Goal: Task Accomplishment & Management: Use online tool/utility

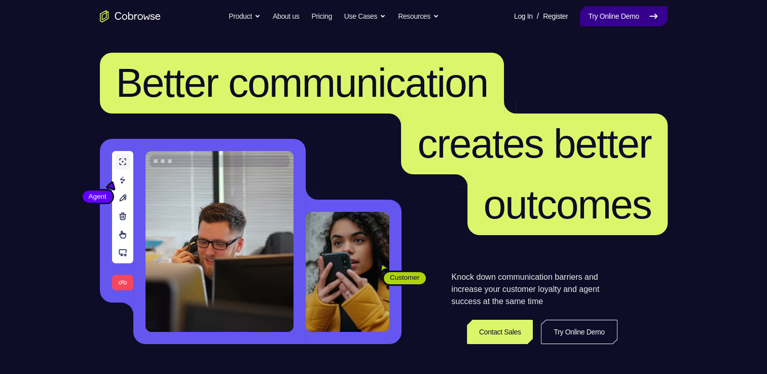
click at [614, 19] on link "Try Online Demo" at bounding box center [623, 16] width 87 height 20
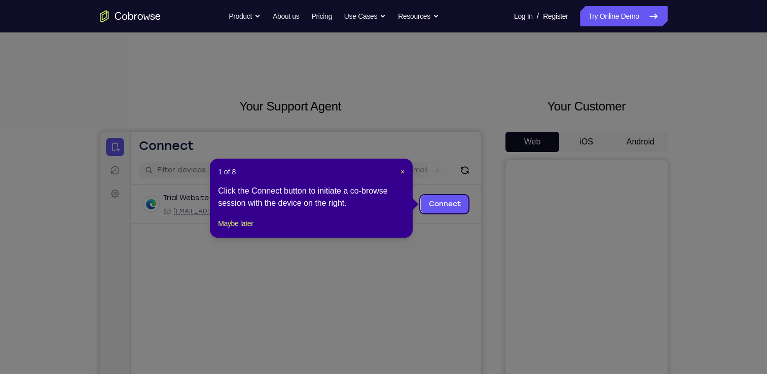
click at [258, 238] on div "1 of 8 × Click the Connect button to initiate a co-browse session with the devi…" at bounding box center [311, 198] width 203 height 79
click at [237, 230] on button "Maybe later" at bounding box center [235, 224] width 35 height 12
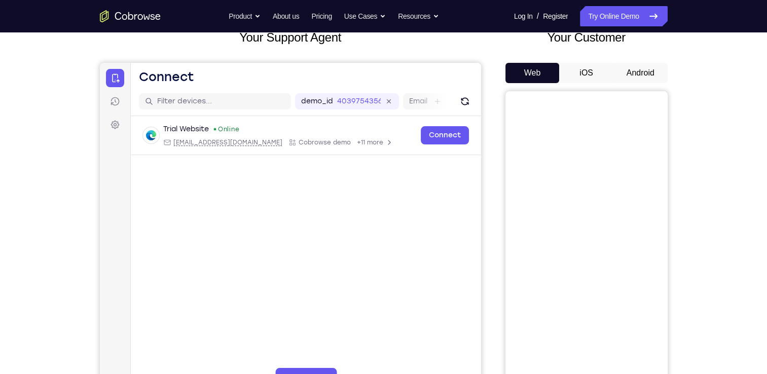
scroll to position [71, 0]
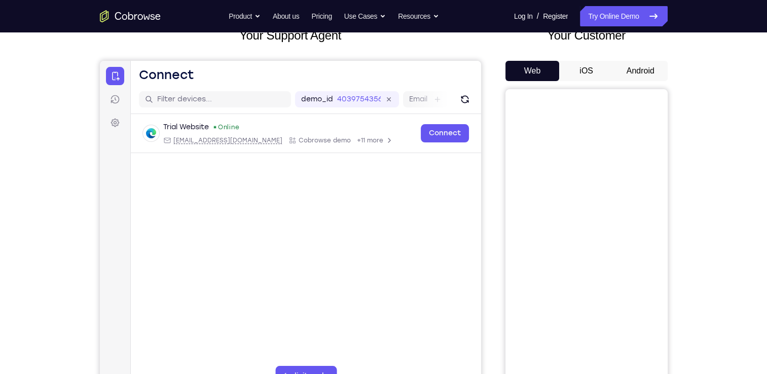
click at [647, 63] on button "Android" at bounding box center [641, 71] width 54 height 20
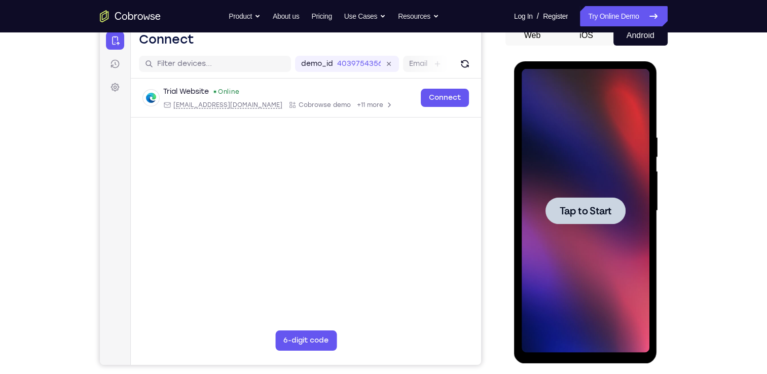
scroll to position [0, 0]
click at [585, 206] on span "Tap to Start" at bounding box center [586, 211] width 52 height 10
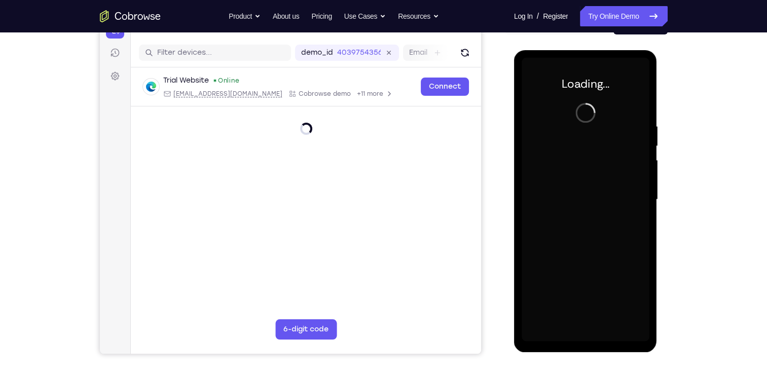
scroll to position [119, 0]
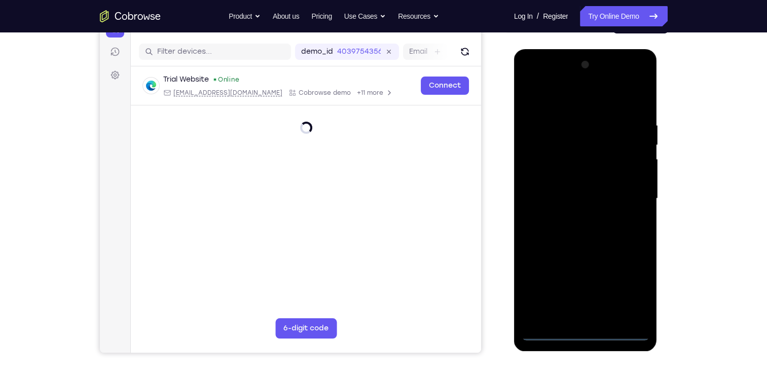
click at [586, 333] on div at bounding box center [586, 199] width 128 height 284
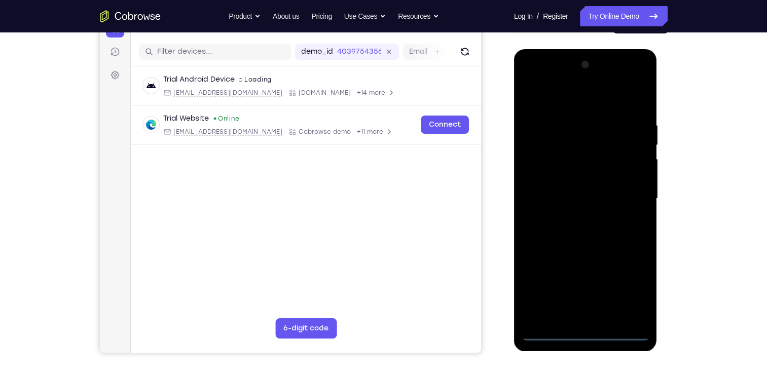
click at [629, 292] on div at bounding box center [586, 199] width 128 height 284
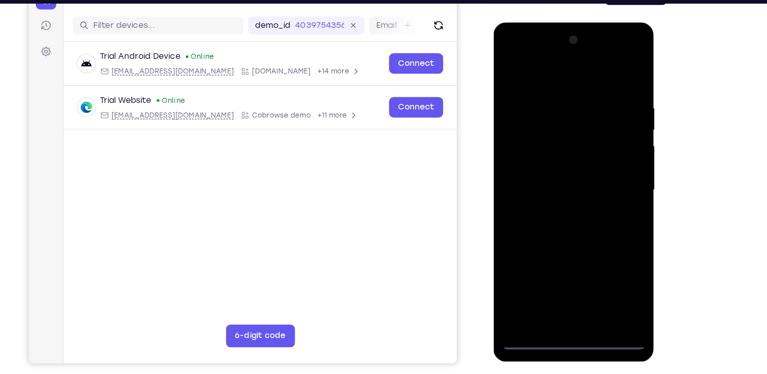
click at [512, 52] on div at bounding box center [565, 172] width 128 height 284
click at [605, 169] on div at bounding box center [565, 172] width 128 height 284
click at [551, 189] on div at bounding box center [565, 172] width 128 height 284
click at [567, 157] on div at bounding box center [565, 172] width 128 height 284
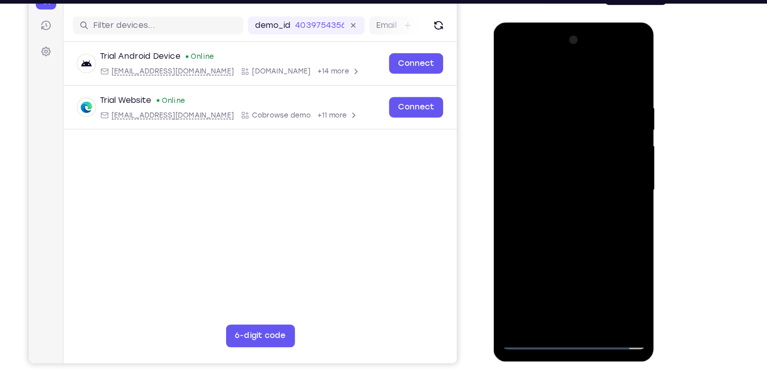
click at [550, 175] on div at bounding box center [565, 172] width 128 height 284
click at [527, 208] on div at bounding box center [565, 172] width 128 height 284
click at [559, 200] on div at bounding box center [565, 172] width 128 height 284
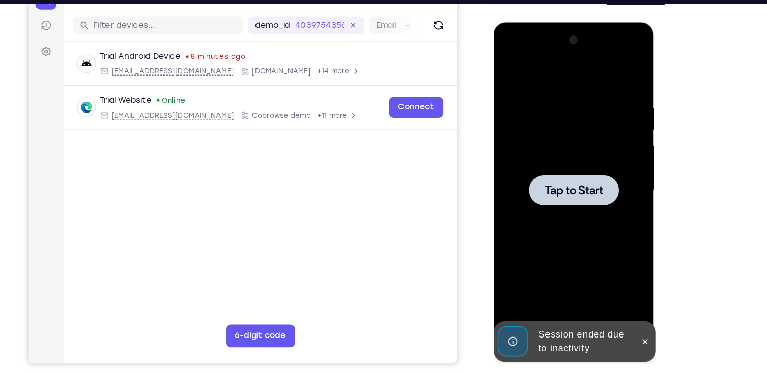
click at [527, 174] on div at bounding box center [565, 171] width 80 height 27
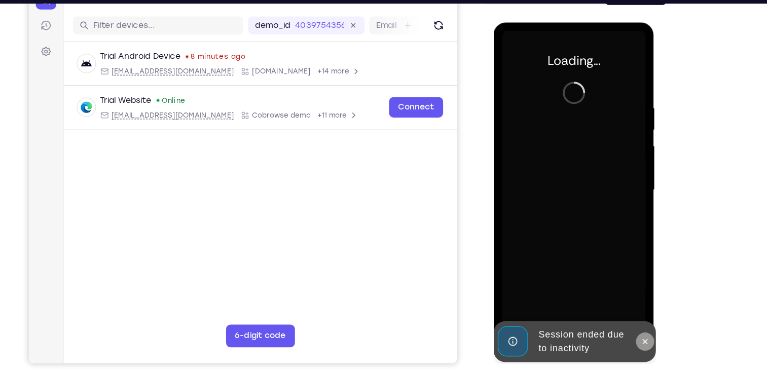
click at [633, 307] on button at bounding box center [628, 307] width 16 height 16
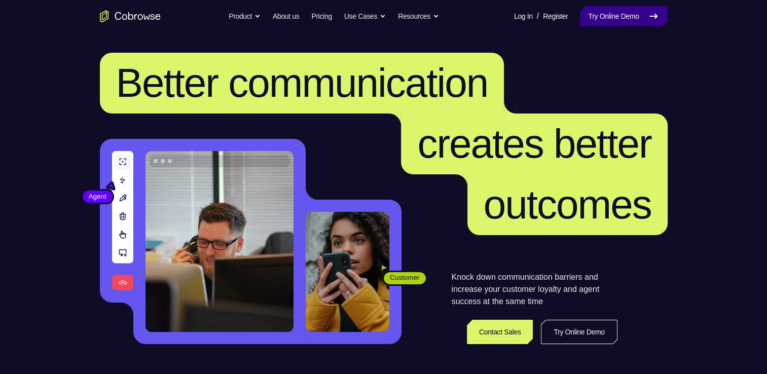
click at [614, 18] on link "Try Online Demo" at bounding box center [623, 16] width 87 height 20
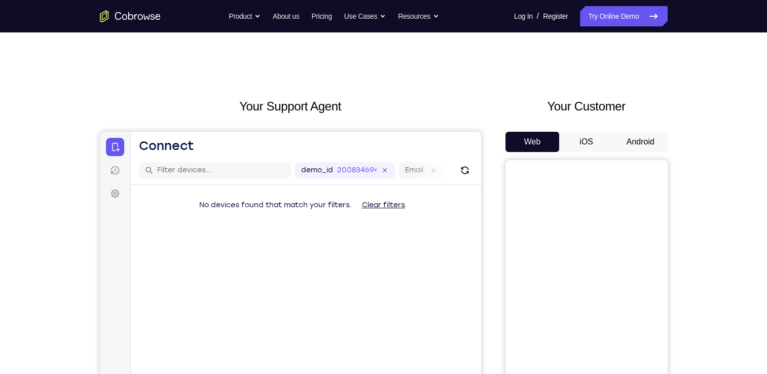
click at [627, 138] on button "Android" at bounding box center [641, 142] width 54 height 20
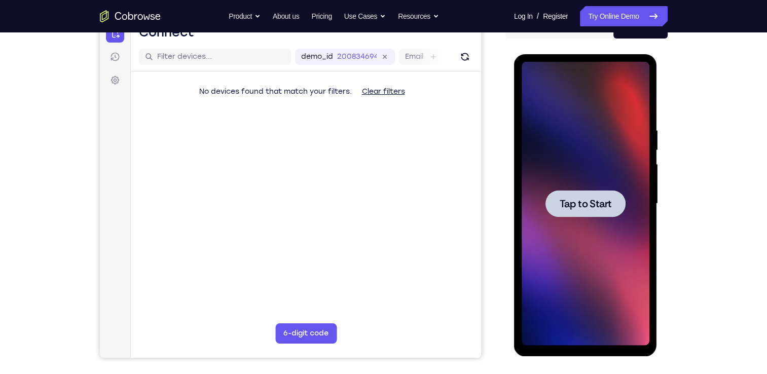
click at [590, 203] on span "Tap to Start" at bounding box center [586, 204] width 52 height 10
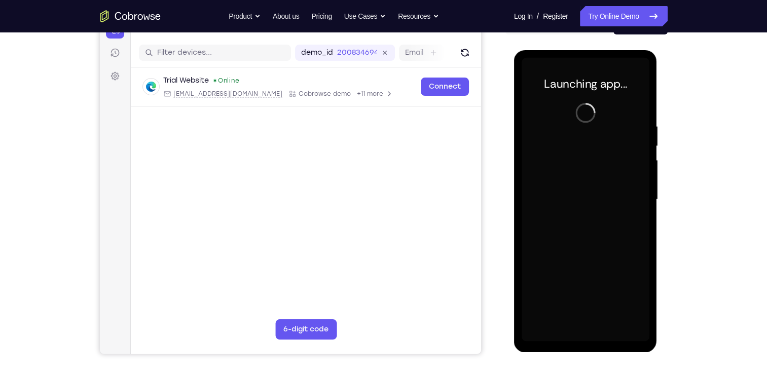
scroll to position [119, 0]
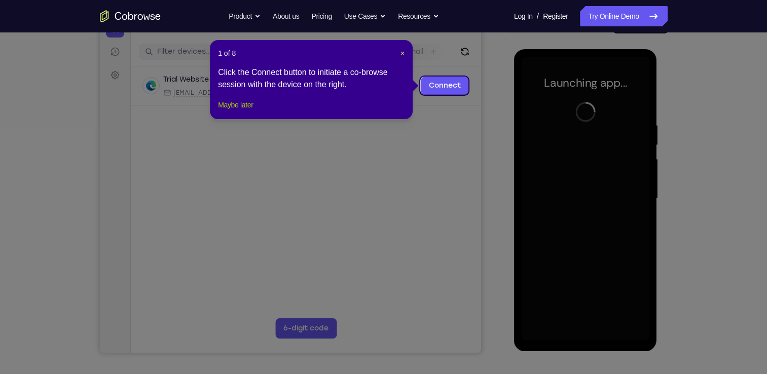
click at [241, 111] on button "Maybe later" at bounding box center [235, 105] width 35 height 12
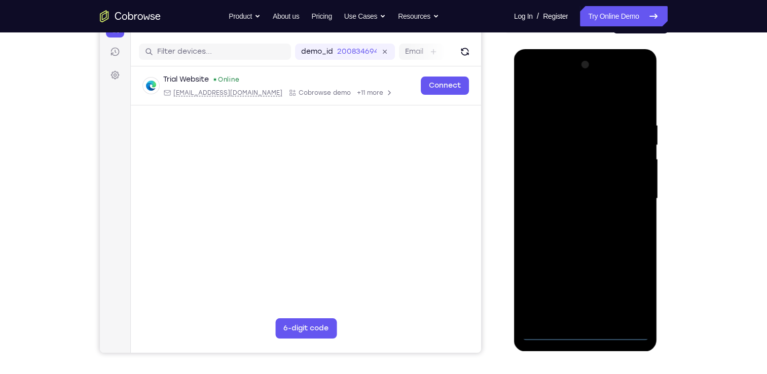
click at [586, 337] on div at bounding box center [586, 199] width 128 height 284
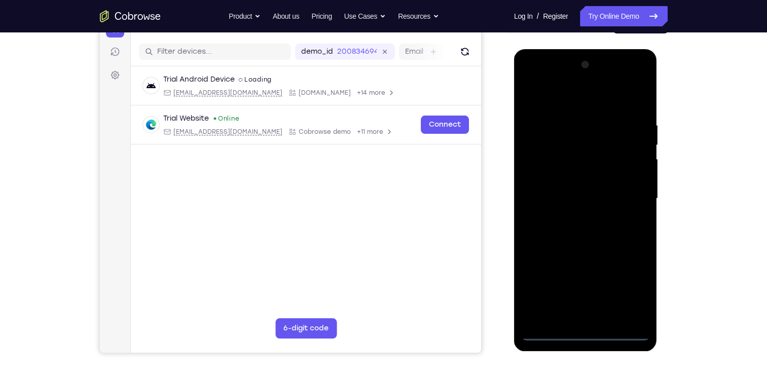
click at [648, 286] on div at bounding box center [586, 199] width 128 height 284
click at [639, 287] on div at bounding box center [586, 199] width 128 height 284
click at [529, 83] on div at bounding box center [586, 199] width 128 height 284
click at [625, 196] on div at bounding box center [586, 199] width 128 height 284
click at [593, 318] on div at bounding box center [586, 199] width 128 height 284
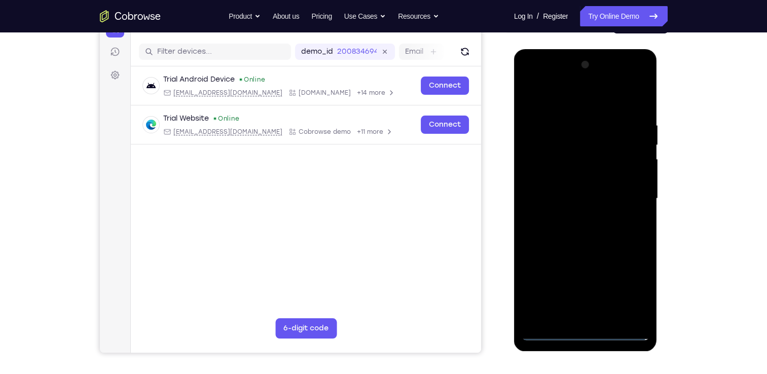
click at [580, 189] on div at bounding box center [586, 199] width 128 height 284
click at [565, 159] on div at bounding box center [586, 199] width 128 height 284
click at [573, 181] on div at bounding box center [586, 199] width 128 height 284
click at [575, 199] on div at bounding box center [586, 199] width 128 height 284
click at [589, 230] on div at bounding box center [586, 199] width 128 height 284
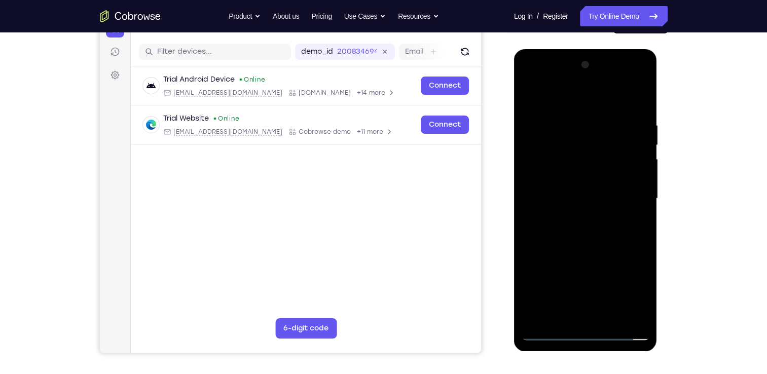
click at [588, 231] on div at bounding box center [586, 199] width 128 height 284
click at [587, 243] on div at bounding box center [586, 199] width 128 height 284
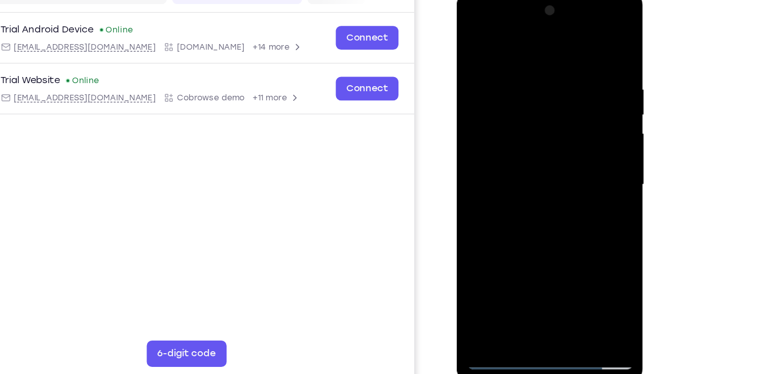
click at [588, 243] on div at bounding box center [529, 140] width 128 height 284
click at [508, 61] on div at bounding box center [529, 140] width 128 height 284
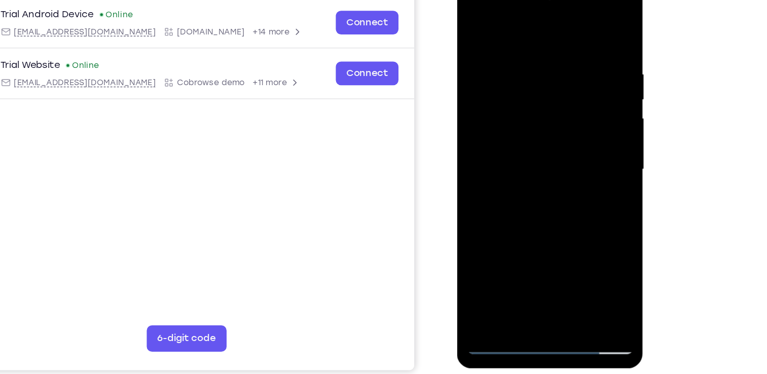
click at [562, 162] on div at bounding box center [529, 125] width 128 height 284
click at [547, 146] on div at bounding box center [529, 125] width 128 height 284
click at [580, 124] on div at bounding box center [529, 125] width 128 height 284
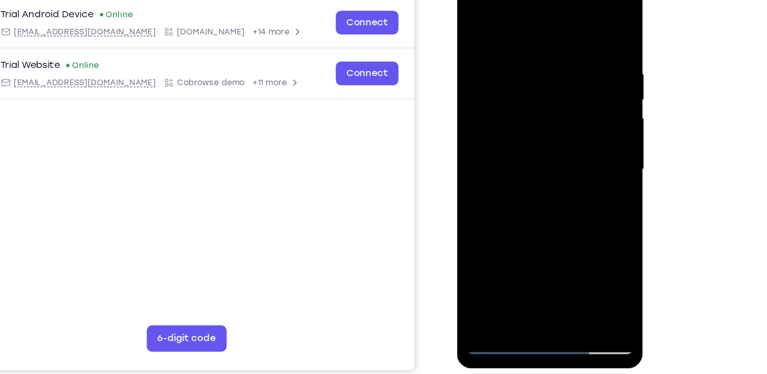
click at [583, 124] on div at bounding box center [529, 125] width 128 height 284
click at [578, 112] on div at bounding box center [529, 125] width 128 height 284
click at [580, 25] on div at bounding box center [529, 125] width 128 height 284
drag, startPoint x: 572, startPoint y: 52, endPoint x: 499, endPoint y: 49, distance: 73.1
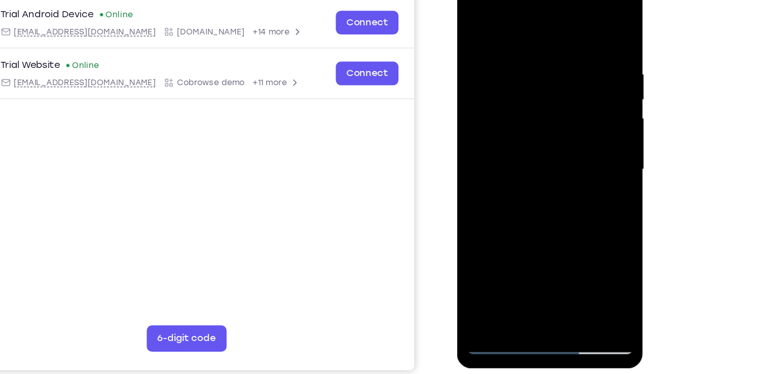
click at [499, 49] on div at bounding box center [529, 125] width 128 height 284
click at [535, 57] on div at bounding box center [529, 125] width 128 height 284
click at [581, 31] on div at bounding box center [529, 125] width 128 height 284
click at [553, 241] on div at bounding box center [529, 125] width 128 height 284
click at [539, 183] on div at bounding box center [529, 125] width 128 height 284
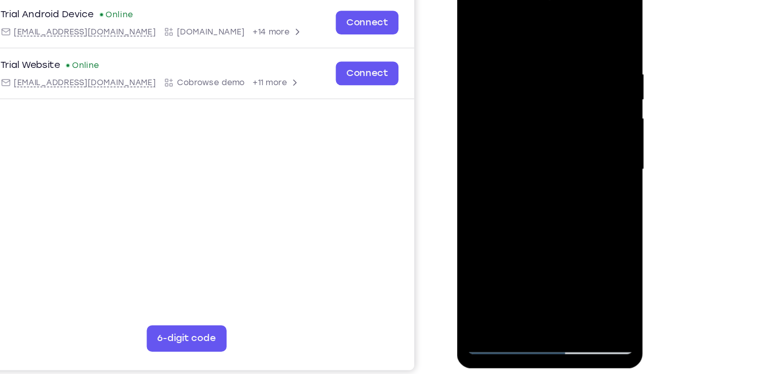
click at [523, 37] on div at bounding box center [529, 125] width 128 height 284
click at [514, 85] on div at bounding box center [529, 125] width 128 height 284
click at [510, 238] on div at bounding box center [529, 125] width 128 height 284
click at [576, 152] on div at bounding box center [529, 125] width 128 height 284
click at [576, 149] on div at bounding box center [529, 125] width 128 height 284
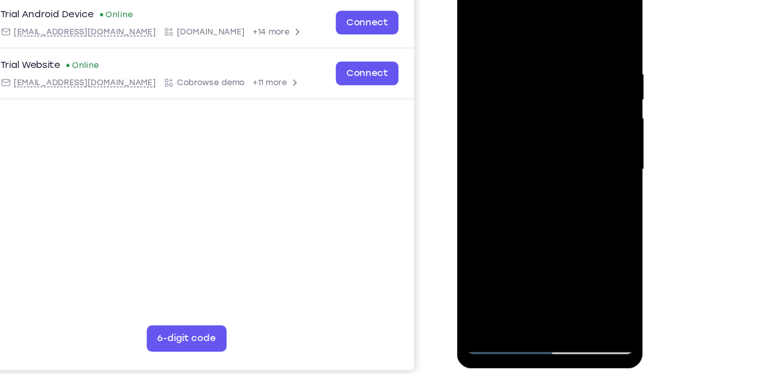
click at [471, 18] on div at bounding box center [529, 125] width 128 height 284
click at [470, 26] on div at bounding box center [529, 125] width 128 height 284
drag, startPoint x: 539, startPoint y: 183, endPoint x: 550, endPoint y: 89, distance: 94.5
click at [550, 89] on div at bounding box center [529, 125] width 128 height 284
click at [516, 118] on div at bounding box center [529, 125] width 128 height 284
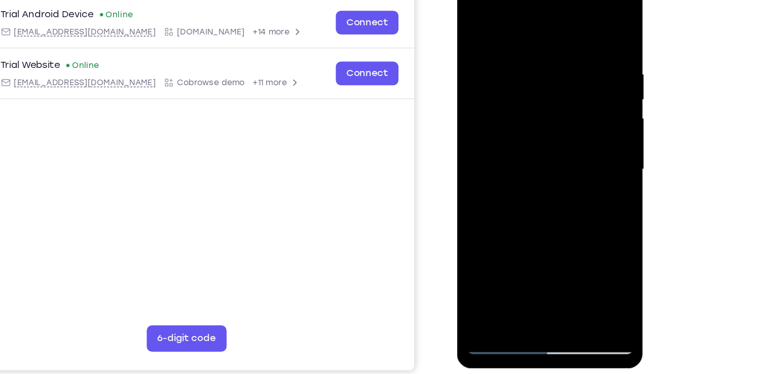
click at [477, 170] on div at bounding box center [529, 125] width 128 height 284
click at [485, 170] on div at bounding box center [529, 125] width 128 height 284
click at [499, 212] on div at bounding box center [529, 125] width 128 height 284
click at [506, 239] on div at bounding box center [529, 125] width 128 height 284
click at [530, 199] on div at bounding box center [529, 125] width 128 height 284
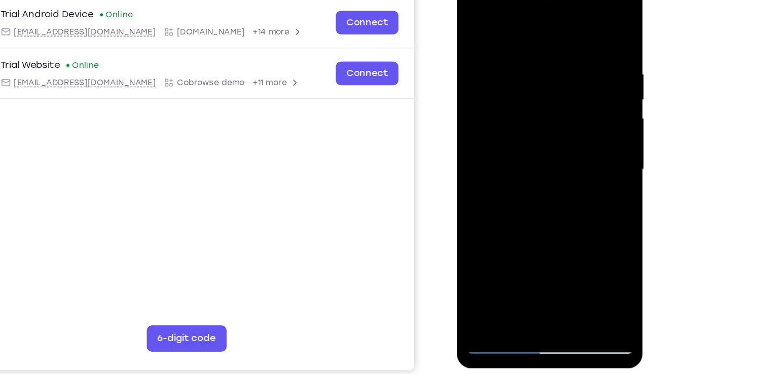
click at [557, 199] on div at bounding box center [529, 125] width 128 height 284
click at [581, 115] on div at bounding box center [529, 125] width 128 height 284
click at [472, 20] on div at bounding box center [529, 125] width 128 height 284
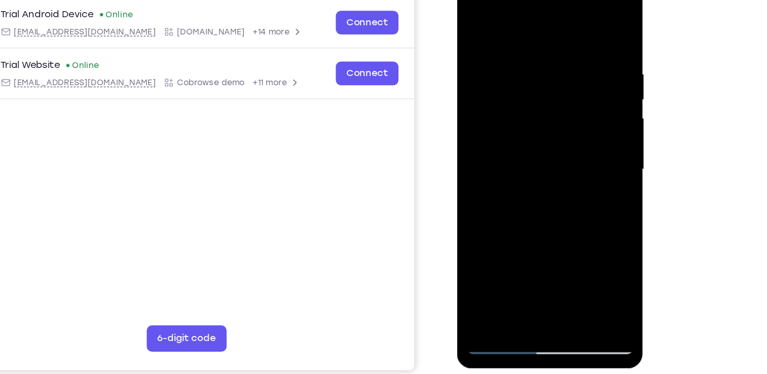
drag, startPoint x: 517, startPoint y: 192, endPoint x: 525, endPoint y: 49, distance: 143.2
click at [525, 49] on div at bounding box center [529, 125] width 128 height 284
drag, startPoint x: 527, startPoint y: 191, endPoint x: 550, endPoint y: 79, distance: 113.9
click at [550, 79] on div at bounding box center [529, 125] width 128 height 284
drag, startPoint x: 537, startPoint y: 210, endPoint x: 536, endPoint y: 104, distance: 106.5
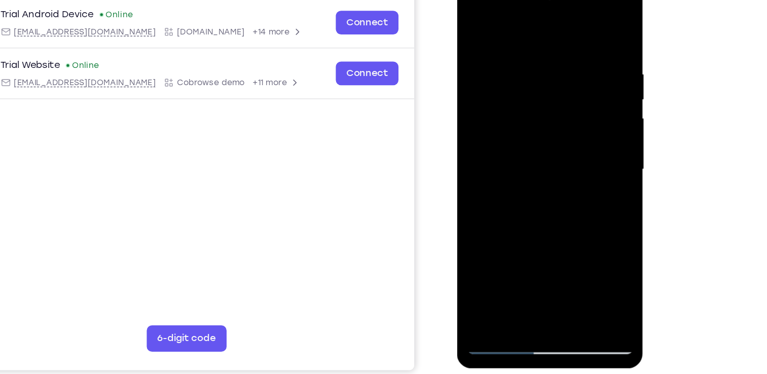
click at [536, 104] on div at bounding box center [529, 125] width 128 height 284
drag, startPoint x: 535, startPoint y: 221, endPoint x: 533, endPoint y: 89, distance: 132.4
click at [533, 89] on div at bounding box center [529, 125] width 128 height 284
drag, startPoint x: 540, startPoint y: 232, endPoint x: 547, endPoint y: 122, distance: 110.3
click at [547, 122] on div at bounding box center [529, 125] width 128 height 284
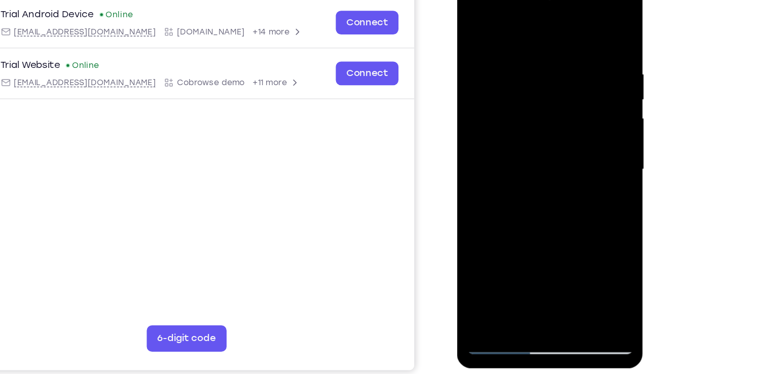
drag, startPoint x: 552, startPoint y: 211, endPoint x: 555, endPoint y: 174, distance: 36.6
click at [555, 174] on div at bounding box center [529, 125] width 128 height 284
click at [535, 213] on div at bounding box center [529, 125] width 128 height 284
click at [585, 93] on div at bounding box center [529, 125] width 128 height 284
drag, startPoint x: 571, startPoint y: 125, endPoint x: 568, endPoint y: 153, distance: 27.5
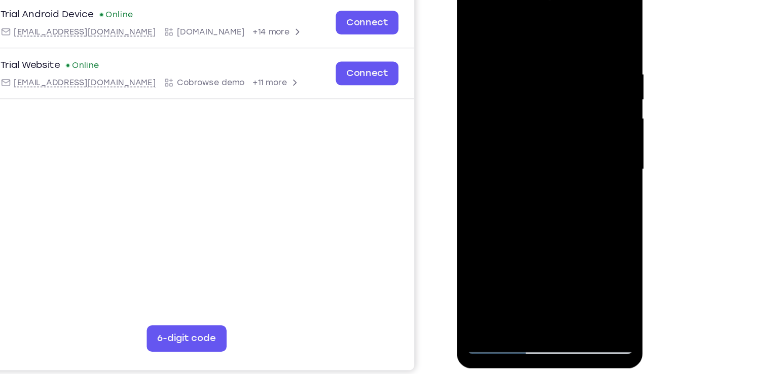
click at [568, 153] on div at bounding box center [529, 125] width 128 height 284
click at [586, 125] on div at bounding box center [529, 125] width 128 height 284
drag, startPoint x: 539, startPoint y: 210, endPoint x: 540, endPoint y: 205, distance: 5.7
click at [540, 205] on div at bounding box center [529, 125] width 128 height 284
drag, startPoint x: 540, startPoint y: 205, endPoint x: 546, endPoint y: 202, distance: 6.6
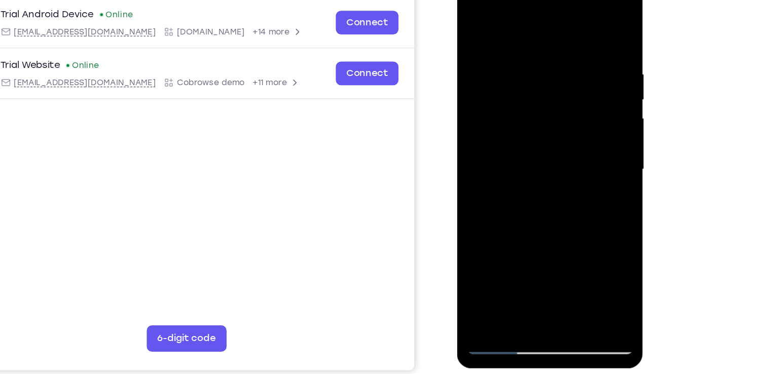
click at [546, 202] on div at bounding box center [529, 125] width 128 height 284
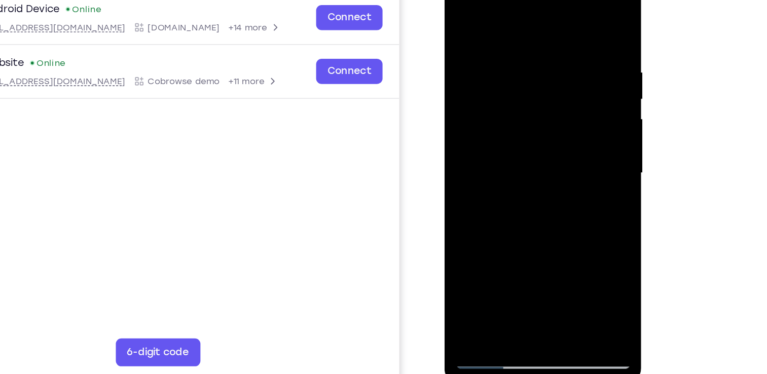
click at [470, 233] on div at bounding box center [516, 117] width 128 height 284
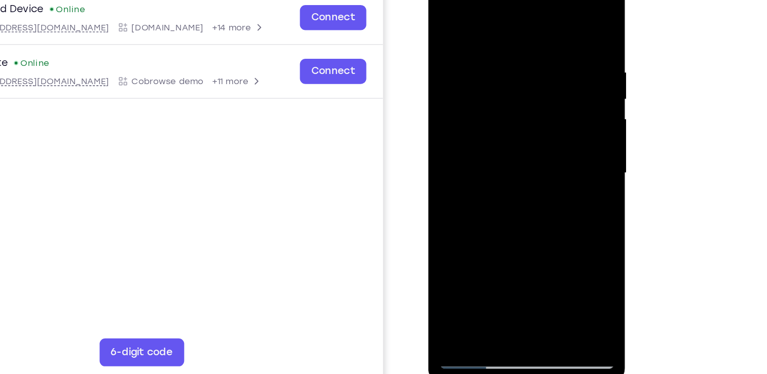
drag, startPoint x: 519, startPoint y: 145, endPoint x: 517, endPoint y: 219, distance: 74.1
click at [517, 219] on div at bounding box center [500, 117] width 128 height 284
drag, startPoint x: 510, startPoint y: 105, endPoint x: 506, endPoint y: 187, distance: 81.3
click at [506, 187] on div at bounding box center [500, 117] width 128 height 284
click at [524, 49] on div at bounding box center [500, 117] width 128 height 284
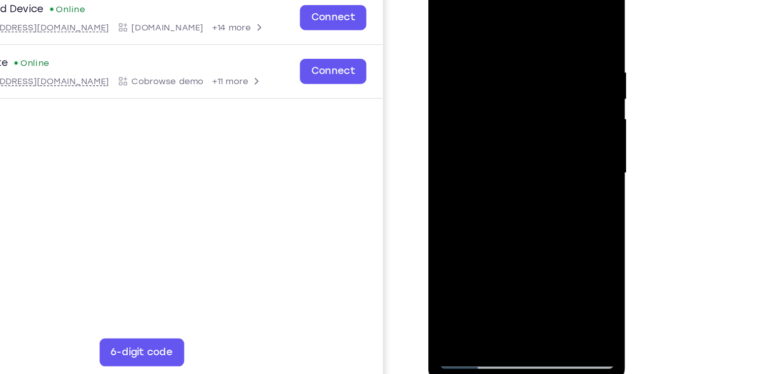
click at [552, 22] on div at bounding box center [500, 117] width 128 height 284
click at [512, 41] on div at bounding box center [500, 117] width 128 height 284
click at [473, 230] on div at bounding box center [500, 117] width 128 height 284
click at [552, 22] on div at bounding box center [500, 117] width 128 height 284
click at [519, 234] on div at bounding box center [500, 117] width 128 height 284
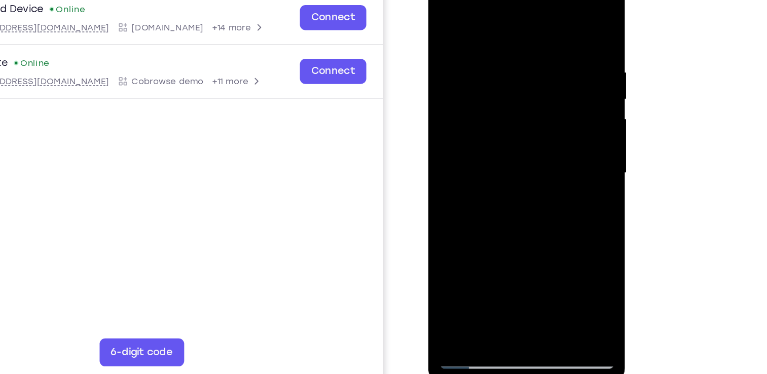
click at [446, 12] on div at bounding box center [500, 117] width 128 height 284
drag, startPoint x: 475, startPoint y: 54, endPoint x: 475, endPoint y: 59, distance: 5.1
click at [475, 59] on div at bounding box center [500, 117] width 128 height 284
click at [539, 43] on div at bounding box center [500, 117] width 128 height 284
click at [558, 14] on div at bounding box center [500, 117] width 128 height 284
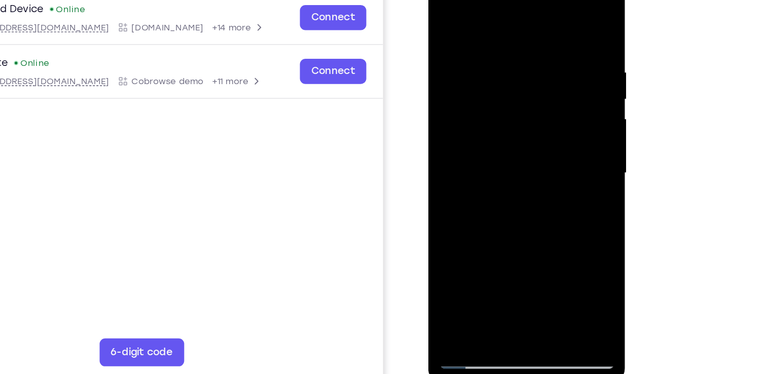
drag, startPoint x: 520, startPoint y: 86, endPoint x: 508, endPoint y: 201, distance: 116.3
click at [508, 201] on div at bounding box center [500, 117] width 128 height 284
click at [522, 237] on div at bounding box center [500, 117] width 128 height 284
click at [446, 14] on div at bounding box center [500, 117] width 128 height 284
click at [523, 47] on div at bounding box center [500, 117] width 128 height 284
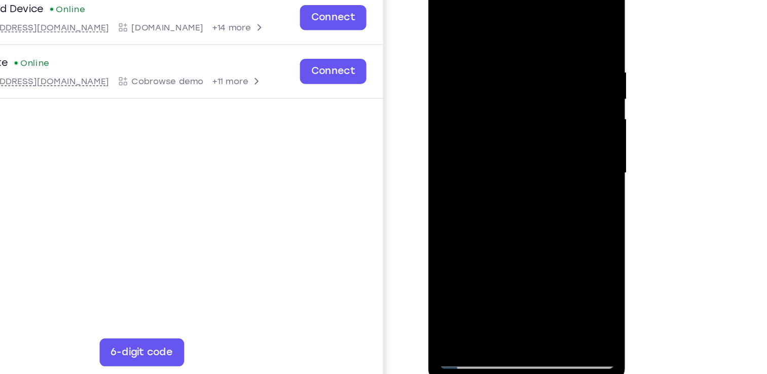
click at [552, 19] on div at bounding box center [500, 117] width 128 height 284
click at [543, 38] on div at bounding box center [500, 117] width 128 height 284
click at [537, 49] on div at bounding box center [500, 117] width 128 height 284
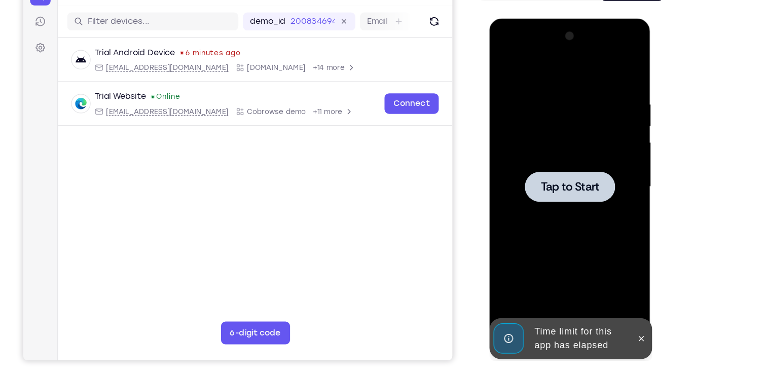
click at [550, 180] on div at bounding box center [561, 167] width 80 height 27
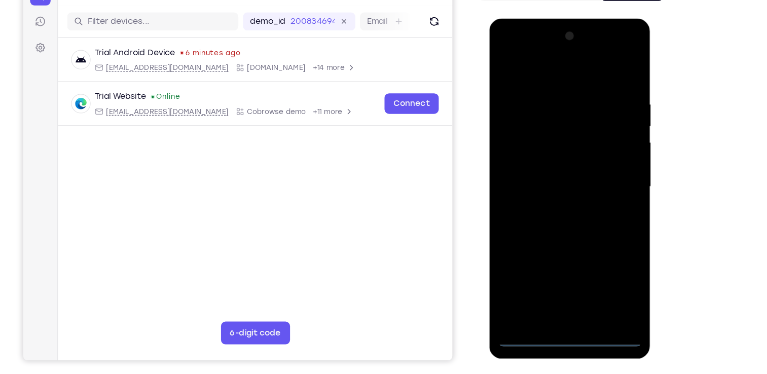
click at [557, 305] on div at bounding box center [561, 168] width 128 height 284
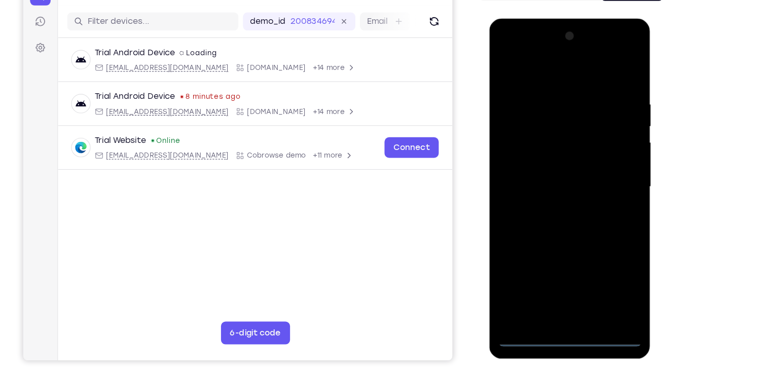
click at [604, 253] on div at bounding box center [561, 168] width 128 height 284
click at [504, 46] on div at bounding box center [561, 168] width 128 height 284
click at [603, 167] on div at bounding box center [561, 168] width 128 height 284
click at [547, 256] on div at bounding box center [561, 168] width 128 height 284
click at [554, 187] on div at bounding box center [561, 168] width 128 height 284
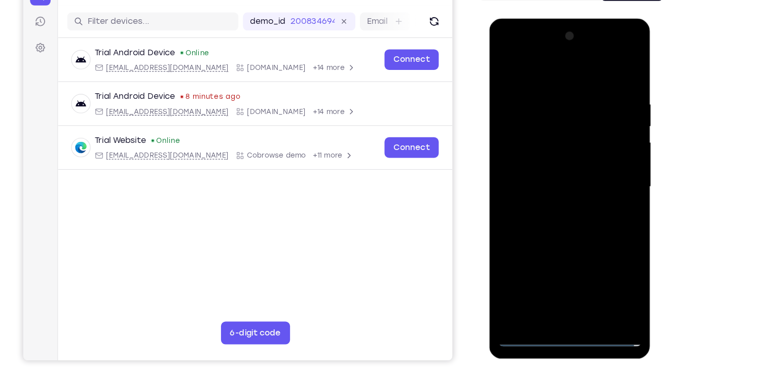
click at [559, 158] on div at bounding box center [561, 168] width 128 height 284
click at [553, 154] on div at bounding box center [561, 168] width 128 height 284
click at [551, 167] on div at bounding box center [561, 168] width 128 height 284
click at [555, 202] on div at bounding box center [561, 168] width 128 height 284
click at [567, 190] on div at bounding box center [561, 168] width 128 height 284
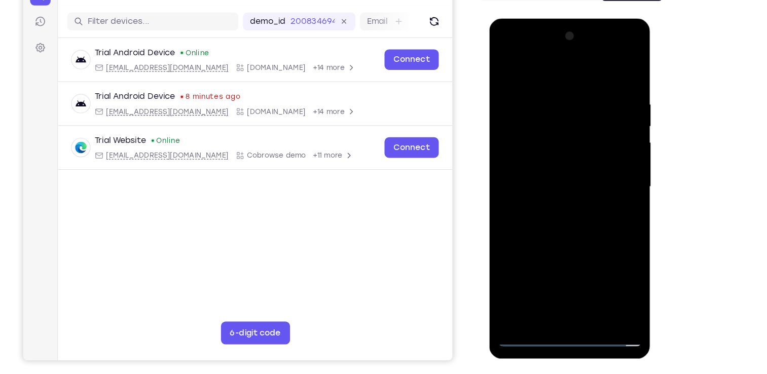
click at [564, 197] on div at bounding box center [561, 168] width 128 height 284
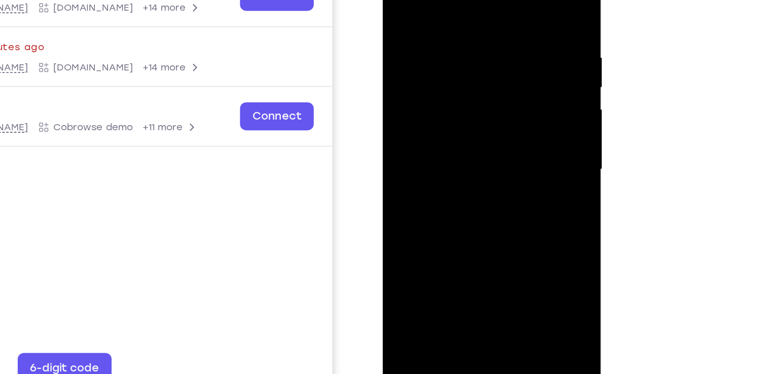
click at [504, 142] on div at bounding box center [454, 91] width 128 height 284
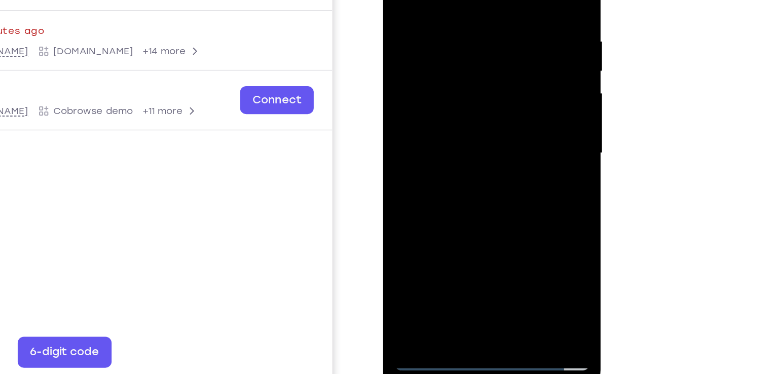
click at [512, 183] on div at bounding box center [454, 75] width 128 height 284
drag, startPoint x: 492, startPoint y: 171, endPoint x: 493, endPoint y: 159, distance: 12.3
click at [493, 159] on div at bounding box center [454, 75] width 128 height 284
click at [446, 0] on div at bounding box center [454, 75] width 128 height 284
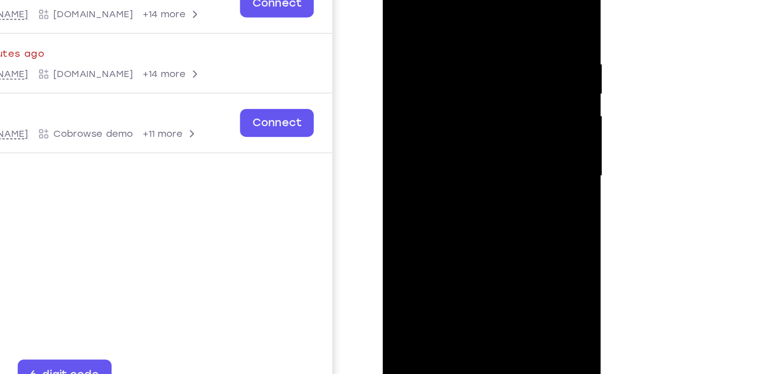
drag, startPoint x: 486, startPoint y: 61, endPoint x: 342, endPoint y: 56, distance: 144.6
click at [382, 56] on html "Online web based iOS Simulators and Android Emulators. Run iPhone, iPad, Mobile…" at bounding box center [454, 100] width 145 height 304
click at [401, 0] on div at bounding box center [454, 97] width 128 height 284
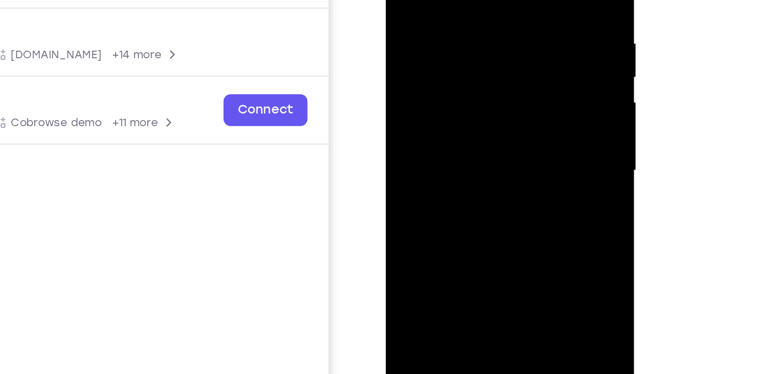
drag, startPoint x: 489, startPoint y: 131, endPoint x: 485, endPoint y: -2, distance: 133.5
click at [485, 0] on div at bounding box center [458, 60] width 128 height 284
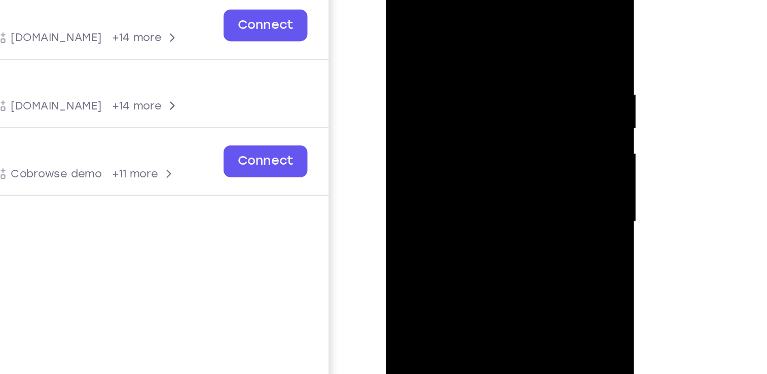
click at [403, 12] on div at bounding box center [458, 112] width 128 height 284
click at [447, 135] on div at bounding box center [458, 112] width 128 height 284
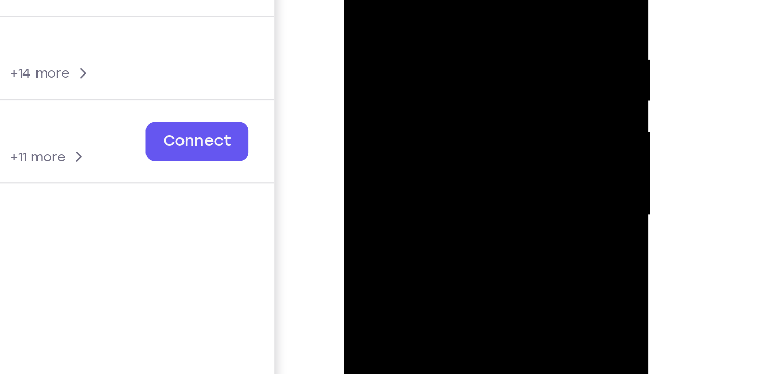
click at [471, 22] on div at bounding box center [416, 47] width 128 height 284
click at [472, 19] on div at bounding box center [416, 47] width 128 height 284
click at [472, 18] on div at bounding box center [416, 47] width 128 height 284
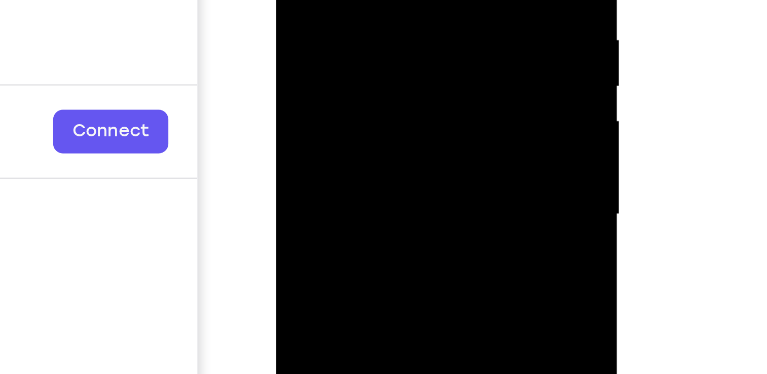
click at [403, 0] on div at bounding box center [347, 8] width 128 height 284
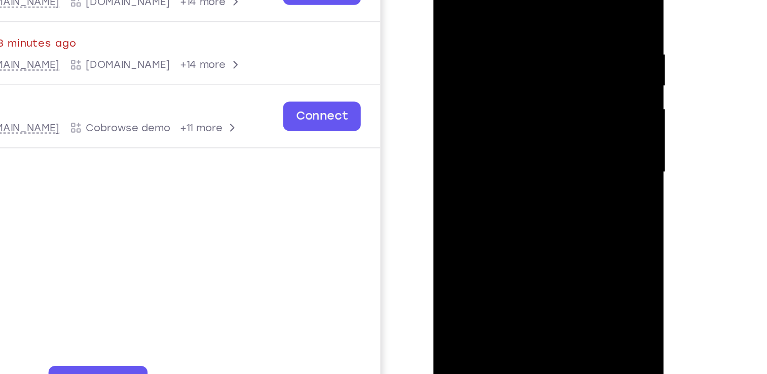
click at [529, 204] on div at bounding box center [505, 81] width 128 height 284
click at [496, 138] on div at bounding box center [505, 81] width 128 height 284
click at [452, 0] on div at bounding box center [505, 81] width 128 height 284
drag, startPoint x: 509, startPoint y: 55, endPoint x: 499, endPoint y: 160, distance: 105.5
click at [499, 160] on div at bounding box center [505, 81] width 128 height 284
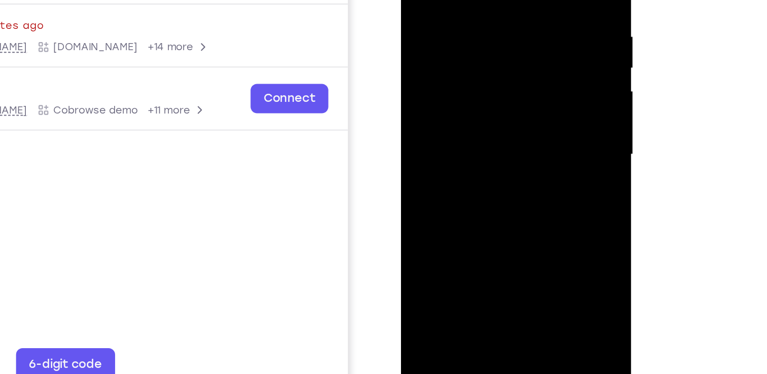
drag, startPoint x: 489, startPoint y: 42, endPoint x: 492, endPoint y: 105, distance: 63.5
click at [492, 105] on div at bounding box center [473, 63] width 128 height 284
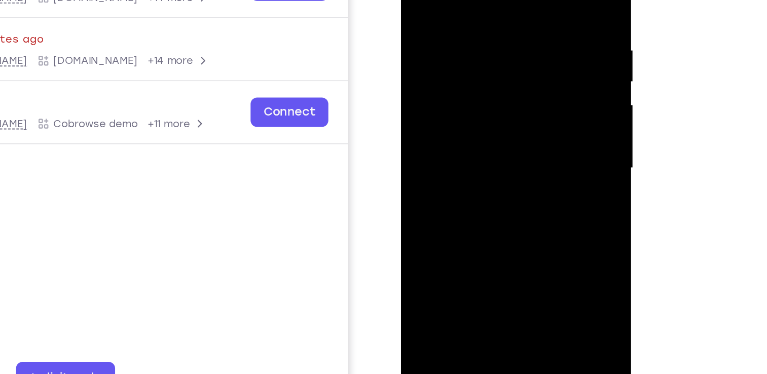
drag, startPoint x: 511, startPoint y: 74, endPoint x: 510, endPoint y: 136, distance: 61.9
click at [510, 136] on div at bounding box center [473, 77] width 128 height 284
click at [462, 4] on div at bounding box center [473, 77] width 128 height 284
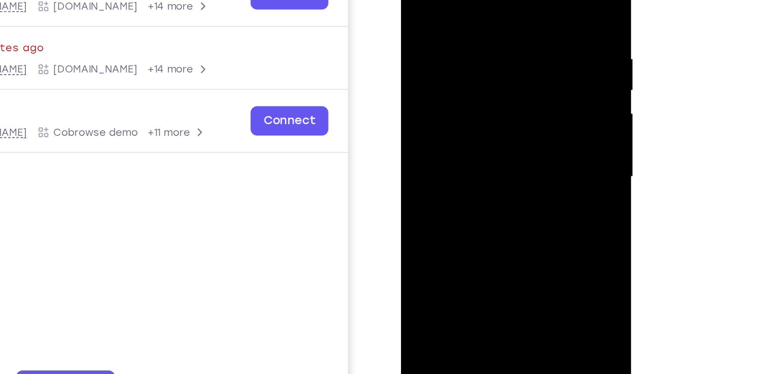
click at [515, 32] on div at bounding box center [473, 86] width 128 height 284
click at [509, 22] on div at bounding box center [473, 86] width 128 height 284
click at [417, 0] on div at bounding box center [473, 86] width 128 height 284
click at [528, 0] on div at bounding box center [473, 86] width 128 height 284
click at [486, 8] on div at bounding box center [473, 86] width 128 height 284
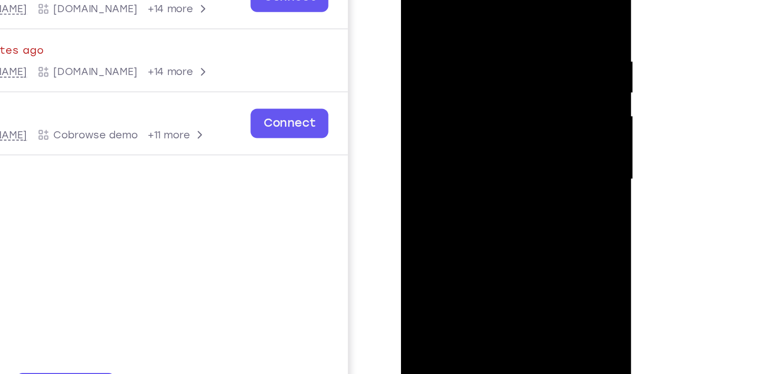
click at [523, 0] on div at bounding box center [473, 88] width 128 height 284
drag, startPoint x: 483, startPoint y: 39, endPoint x: 472, endPoint y: 121, distance: 83.0
click at [472, 121] on div at bounding box center [473, 88] width 128 height 284
drag, startPoint x: 488, startPoint y: 134, endPoint x: 497, endPoint y: 86, distance: 49.1
click at [497, 86] on div at bounding box center [473, 88] width 128 height 284
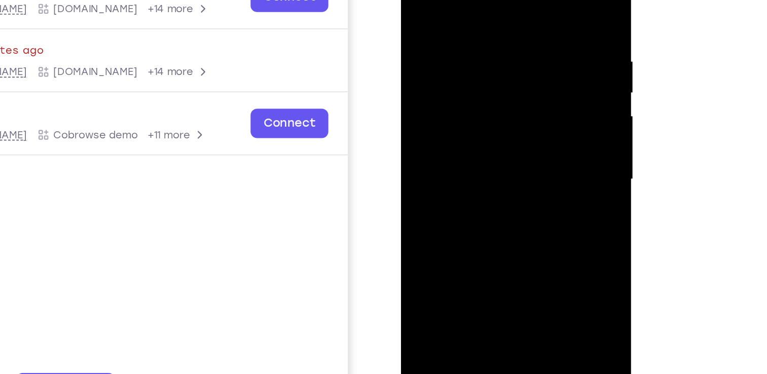
click at [530, 86] on div at bounding box center [473, 88] width 128 height 284
click at [529, 89] on div at bounding box center [473, 88] width 128 height 284
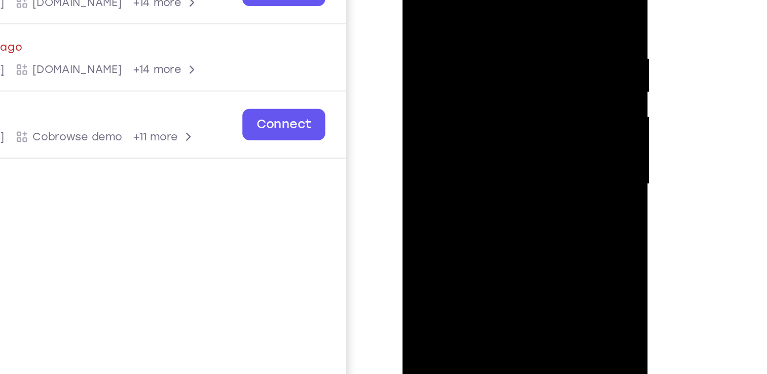
click at [533, 77] on div at bounding box center [474, 78] width 128 height 284
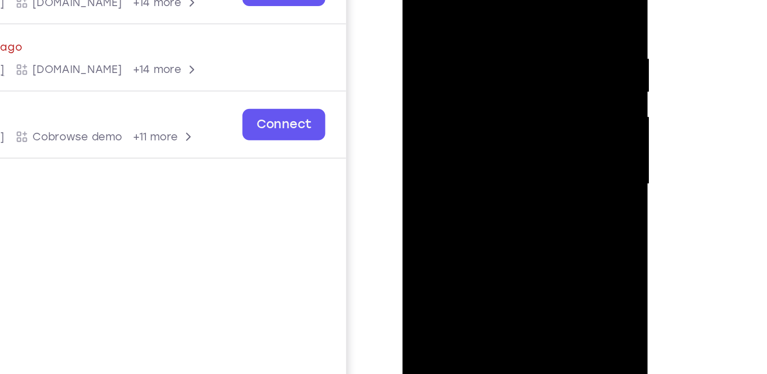
drag, startPoint x: 509, startPoint y: 144, endPoint x: 503, endPoint y: 24, distance: 120.3
click at [503, 24] on div at bounding box center [474, 78] width 128 height 284
drag, startPoint x: 488, startPoint y: 135, endPoint x: 484, endPoint y: 38, distance: 98.0
click at [484, 38] on div at bounding box center [474, 78] width 128 height 284
drag, startPoint x: 486, startPoint y: 135, endPoint x: 490, endPoint y: 110, distance: 25.6
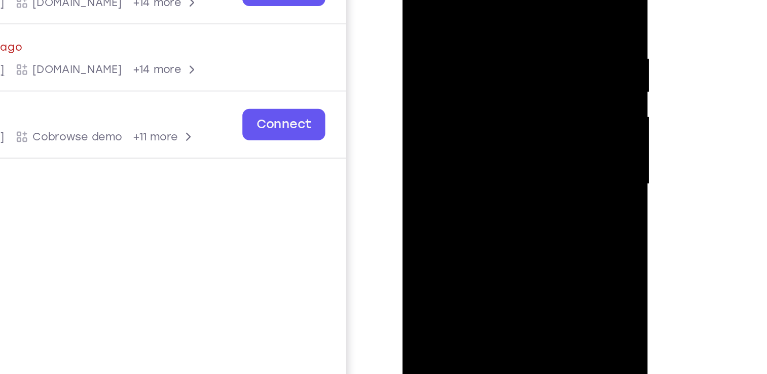
click at [490, 110] on div at bounding box center [474, 78] width 128 height 284
click at [528, 76] on div at bounding box center [474, 78] width 128 height 284
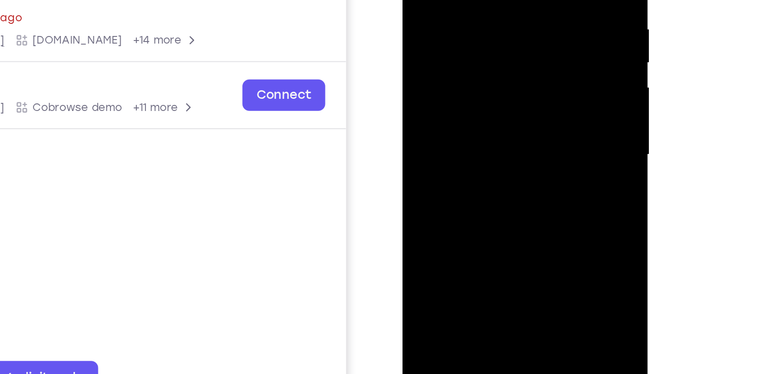
click at [417, 48] on div at bounding box center [474, 48] width 128 height 284
click at [528, 42] on div at bounding box center [474, 48] width 128 height 284
drag, startPoint x: 496, startPoint y: 151, endPoint x: 499, endPoint y: 128, distance: 22.9
click at [499, 128] on div at bounding box center [474, 48] width 128 height 284
click at [438, 136] on div at bounding box center [474, 48] width 128 height 284
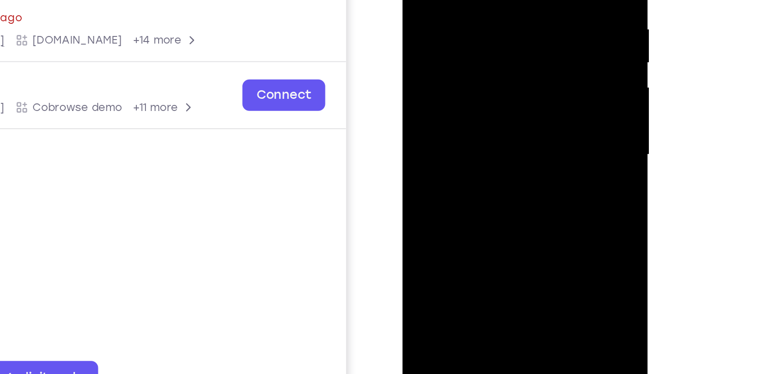
drag, startPoint x: 481, startPoint y: 137, endPoint x: 482, endPoint y: 115, distance: 22.3
click at [482, 115] on div at bounding box center [474, 48] width 128 height 284
drag, startPoint x: 500, startPoint y: 102, endPoint x: 496, endPoint y: 140, distance: 38.2
click at [496, 140] on div at bounding box center [474, 48] width 128 height 284
click at [532, 43] on div at bounding box center [474, 48] width 128 height 284
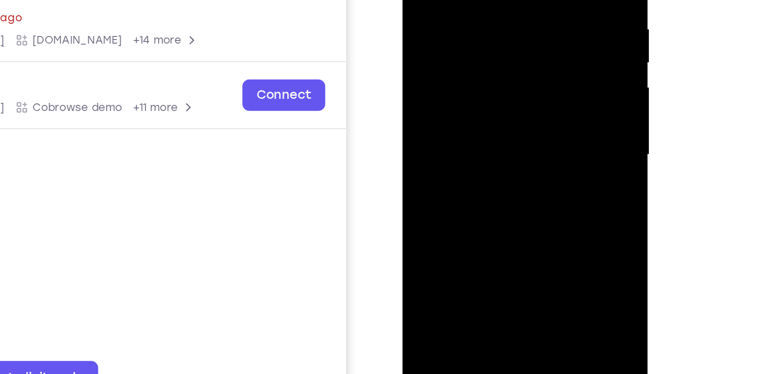
click at [532, 43] on div at bounding box center [474, 48] width 128 height 284
drag, startPoint x: 500, startPoint y: 76, endPoint x: 498, endPoint y: 6, distance: 70.0
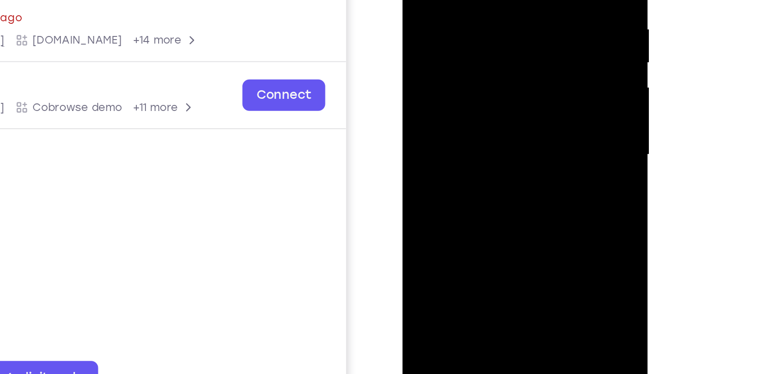
click at [498, 6] on div at bounding box center [474, 48] width 128 height 284
drag, startPoint x: 486, startPoint y: 115, endPoint x: 482, endPoint y: 35, distance: 79.7
click at [482, 35] on div at bounding box center [474, 48] width 128 height 284
drag, startPoint x: 491, startPoint y: 103, endPoint x: 492, endPoint y: 21, distance: 82.7
click at [492, 21] on div at bounding box center [474, 48] width 128 height 284
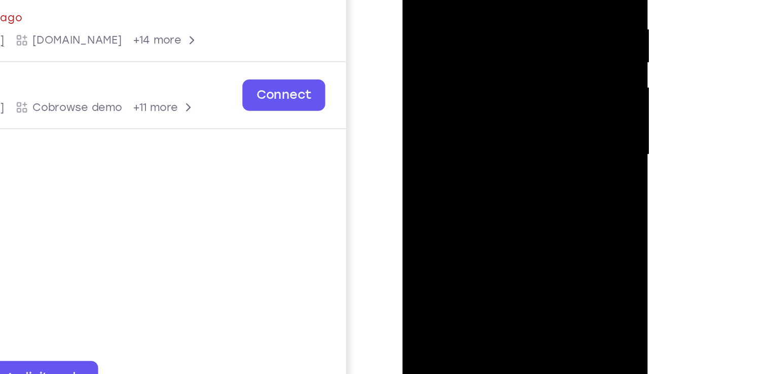
click at [524, 50] on div at bounding box center [474, 48] width 128 height 284
click at [527, 50] on div at bounding box center [474, 48] width 128 height 284
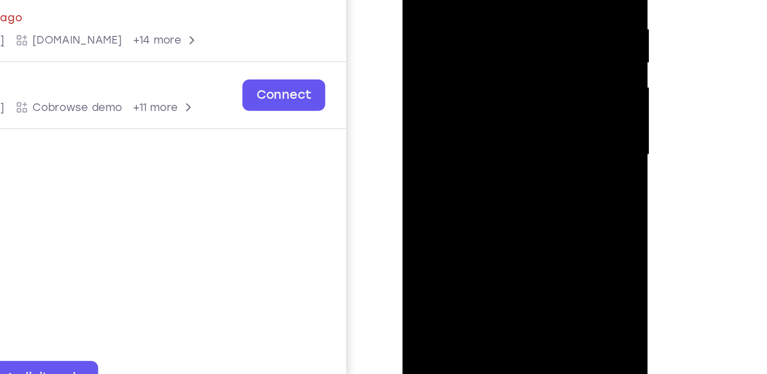
click at [527, 50] on div at bounding box center [474, 48] width 128 height 284
click at [530, 53] on div at bounding box center [474, 48] width 128 height 284
drag, startPoint x: 499, startPoint y: 125, endPoint x: 501, endPoint y: 29, distance: 95.9
click at [501, 29] on div at bounding box center [474, 48] width 128 height 284
drag, startPoint x: 490, startPoint y: 118, endPoint x: 488, endPoint y: 40, distance: 77.6
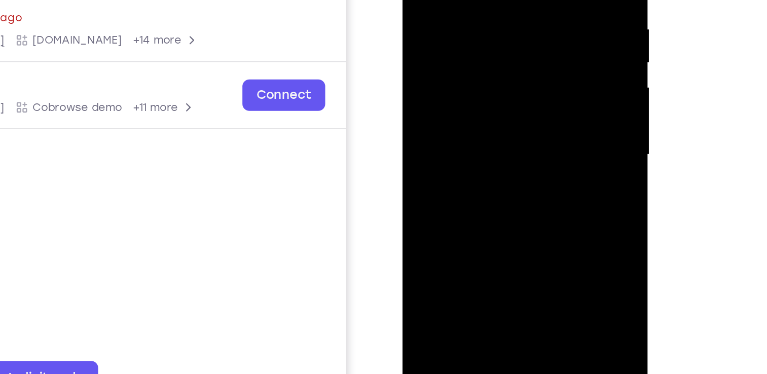
click at [488, 40] on div at bounding box center [474, 48] width 128 height 284
drag, startPoint x: 491, startPoint y: 108, endPoint x: 490, endPoint y: 57, distance: 51.2
click at [490, 57] on div at bounding box center [474, 48] width 128 height 284
drag, startPoint x: 479, startPoint y: 141, endPoint x: 478, endPoint y: 45, distance: 96.9
click at [478, 45] on div at bounding box center [474, 48] width 128 height 284
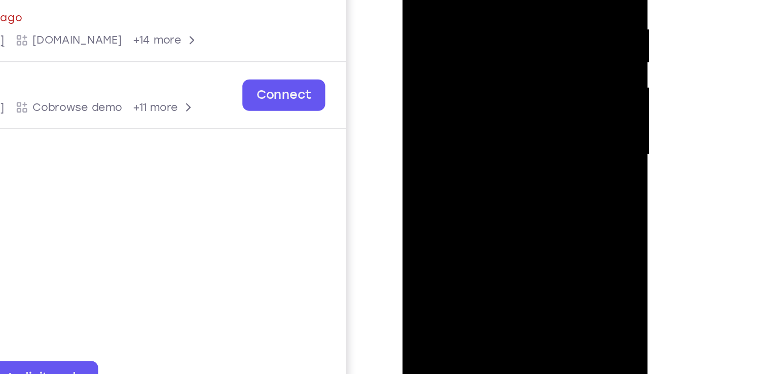
drag, startPoint x: 481, startPoint y: 133, endPoint x: 476, endPoint y: 50, distance: 82.8
click at [476, 50] on div at bounding box center [474, 48] width 128 height 284
drag, startPoint x: 486, startPoint y: 102, endPoint x: 480, endPoint y: 69, distance: 32.9
click at [480, 69] on div at bounding box center [474, 48] width 128 height 284
drag, startPoint x: 483, startPoint y: 138, endPoint x: 476, endPoint y: 25, distance: 113.3
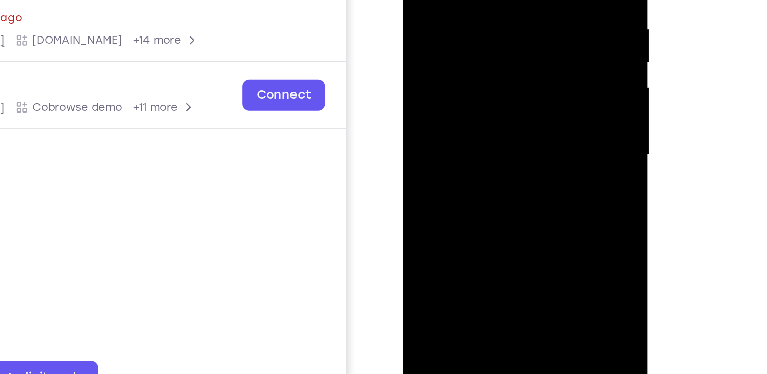
click at [476, 25] on div at bounding box center [474, 48] width 128 height 284
drag, startPoint x: 488, startPoint y: 108, endPoint x: 494, endPoint y: -23, distance: 131.0
click at [494, 0] on div at bounding box center [474, 48] width 128 height 284
drag, startPoint x: 495, startPoint y: 147, endPoint x: 486, endPoint y: 23, distance: 123.5
click at [486, 23] on div at bounding box center [474, 48] width 128 height 284
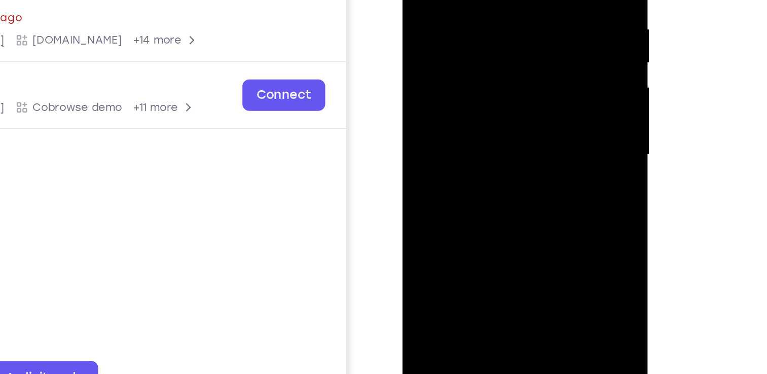
drag, startPoint x: 497, startPoint y: 111, endPoint x: 490, endPoint y: 4, distance: 107.7
click at [490, 4] on div at bounding box center [474, 48] width 128 height 284
drag, startPoint x: 493, startPoint y: 137, endPoint x: 481, endPoint y: 21, distance: 116.2
click at [481, 21] on div at bounding box center [474, 48] width 128 height 284
drag, startPoint x: 481, startPoint y: 113, endPoint x: 482, endPoint y: 29, distance: 83.7
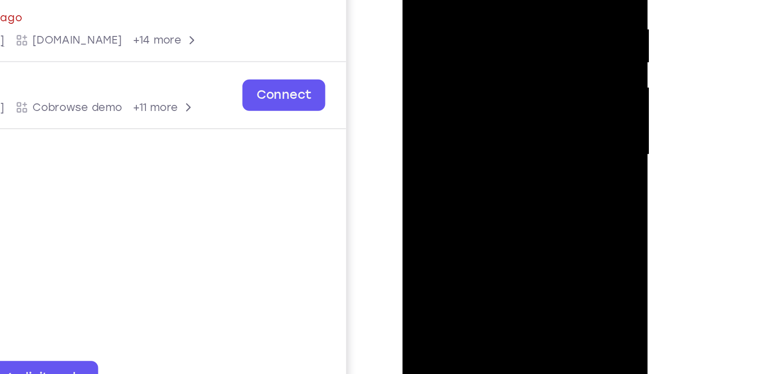
click at [482, 29] on div at bounding box center [474, 48] width 128 height 284
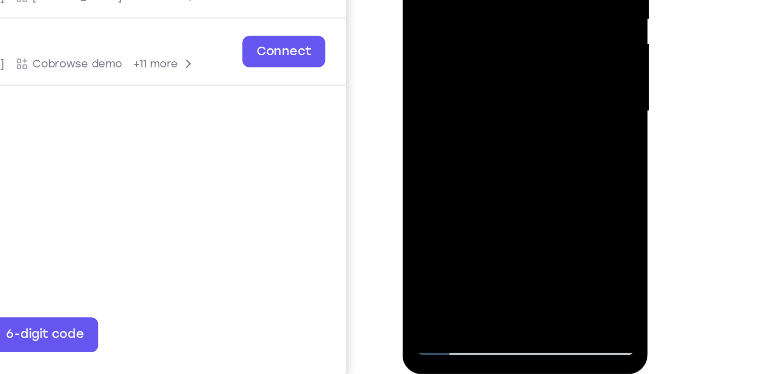
click at [431, 122] on div at bounding box center [474, 4] width 128 height 284
drag, startPoint x: 453, startPoint y: 45, endPoint x: 450, endPoint y: 155, distance: 110.1
click at [450, 155] on div at bounding box center [475, 5] width 144 height 302
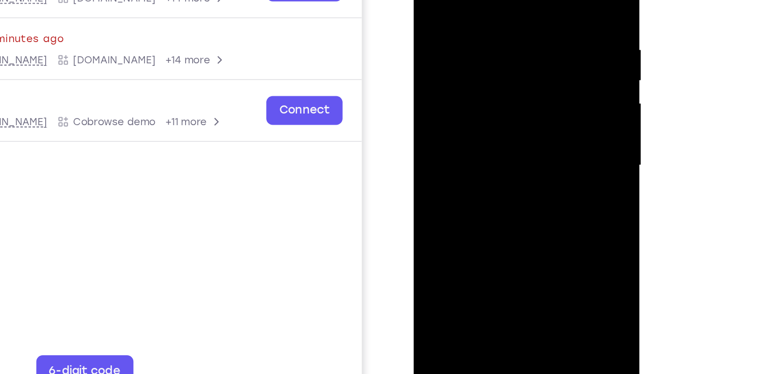
click at [539, 125] on div at bounding box center [485, 79] width 128 height 284
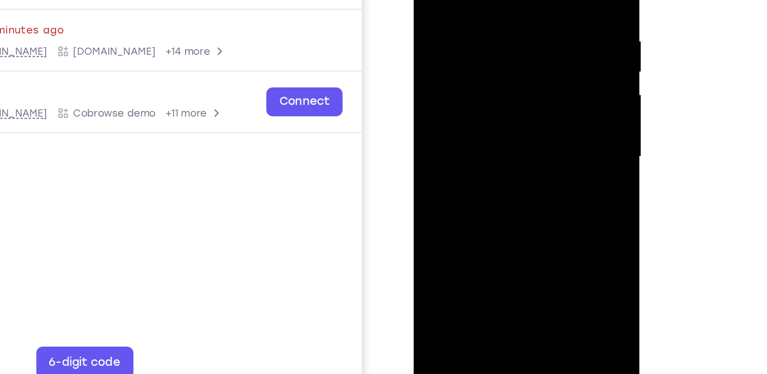
drag, startPoint x: 506, startPoint y: 138, endPoint x: 516, endPoint y: 100, distance: 39.4
click at [516, 100] on div at bounding box center [485, 70] width 128 height 284
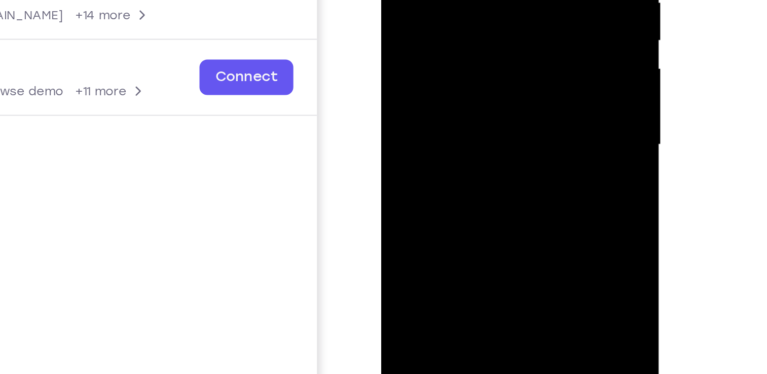
click at [509, 14] on div at bounding box center [453, 4] width 128 height 284
drag, startPoint x: 459, startPoint y: -8, endPoint x: 452, endPoint y: 43, distance: 51.2
click at [452, 43] on div at bounding box center [453, 4] width 128 height 284
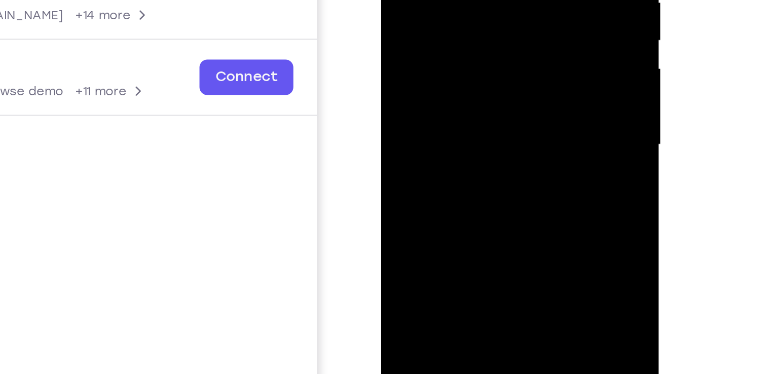
click at [441, 0] on div at bounding box center [453, 4] width 128 height 284
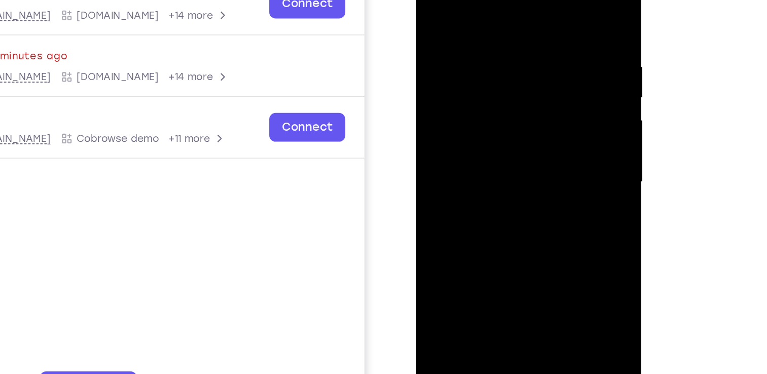
click at [542, 5] on div at bounding box center [488, 96] width 128 height 284
drag, startPoint x: 506, startPoint y: 144, endPoint x: 517, endPoint y: 10, distance: 134.3
click at [517, 10] on div at bounding box center [488, 96] width 128 height 284
drag, startPoint x: 502, startPoint y: 155, endPoint x: 510, endPoint y: 44, distance: 111.3
click at [510, 44] on div at bounding box center [488, 96] width 128 height 284
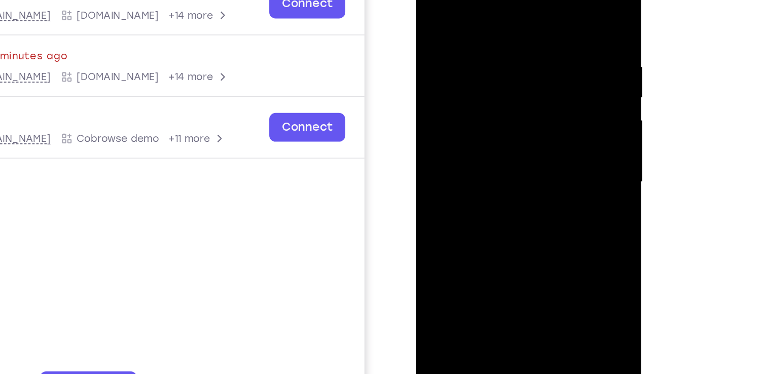
drag, startPoint x: 496, startPoint y: 162, endPoint x: 502, endPoint y: 50, distance: 112.2
click at [502, 50] on div at bounding box center [488, 96] width 128 height 284
click at [445, 212] on div at bounding box center [488, 96] width 128 height 284
drag, startPoint x: 495, startPoint y: 95, endPoint x: 478, endPoint y: 196, distance: 102.4
click at [478, 196] on div at bounding box center [488, 96] width 128 height 284
